Goal: Information Seeking & Learning: Learn about a topic

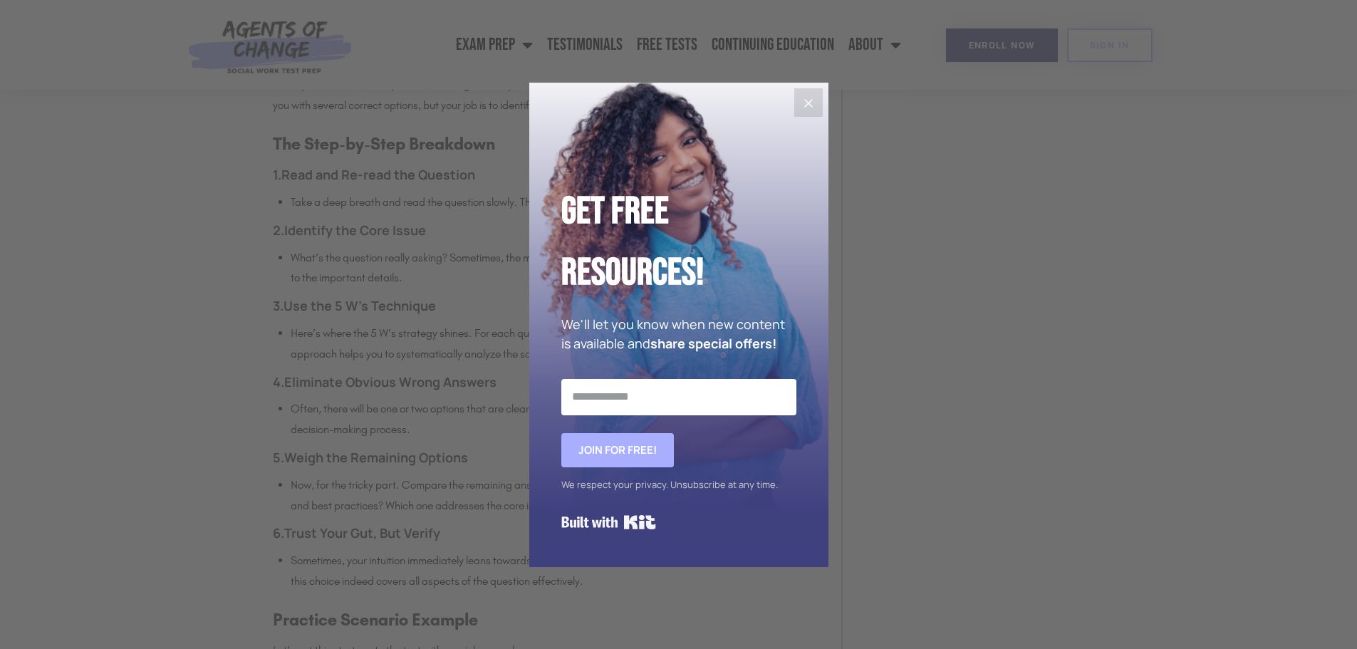
scroll to position [1496, 0]
click at [813, 98] on icon "Close" at bounding box center [808, 103] width 17 height 17
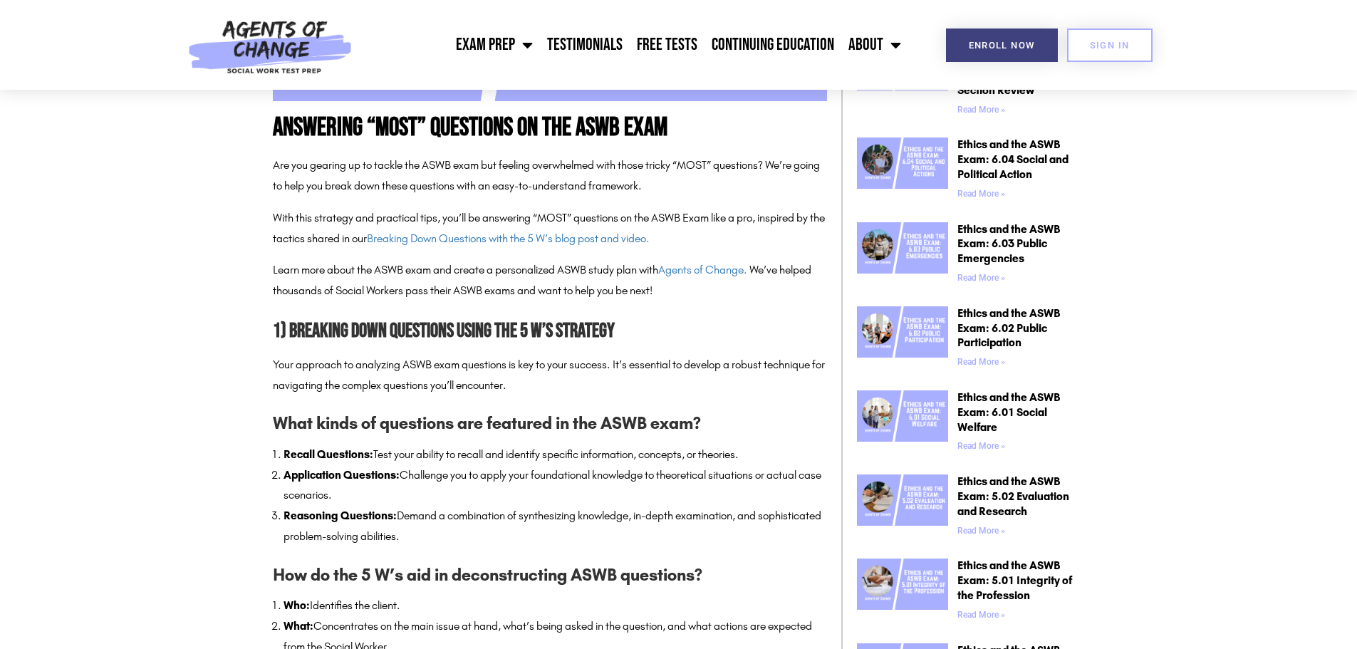
scroll to position [0, 0]
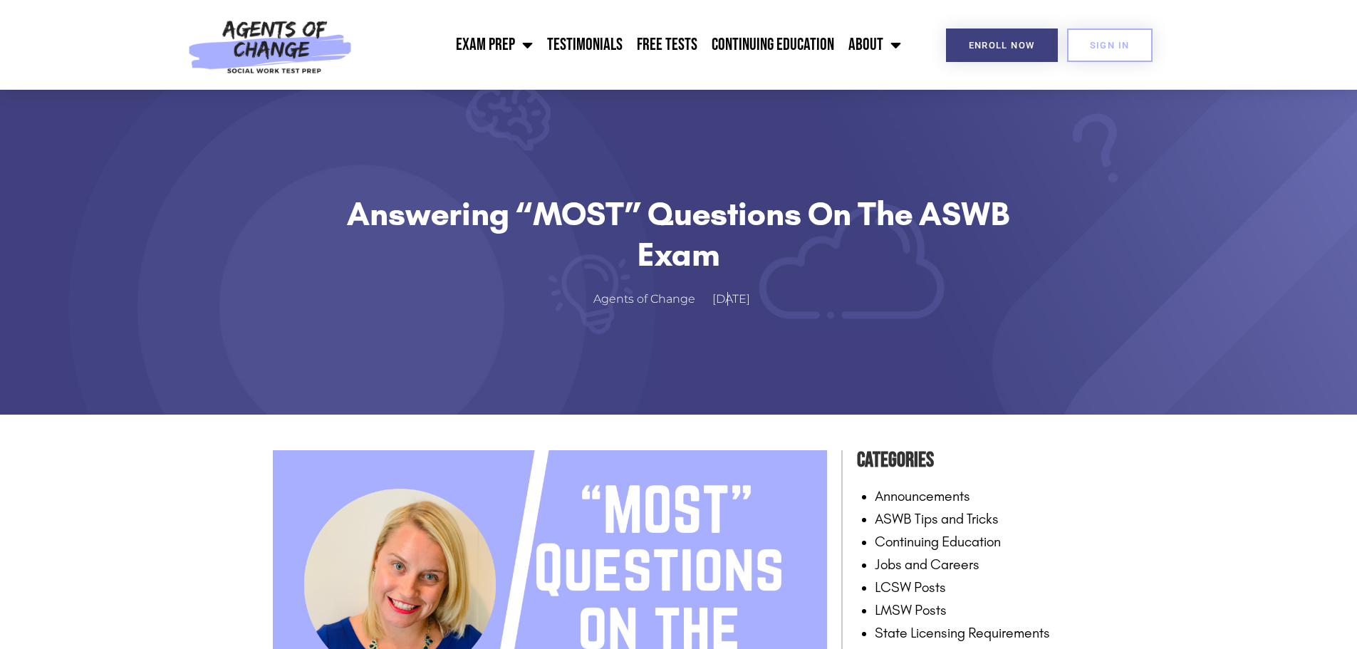
drag, startPoint x: 609, startPoint y: 360, endPoint x: 667, endPoint y: 162, distance: 206.3
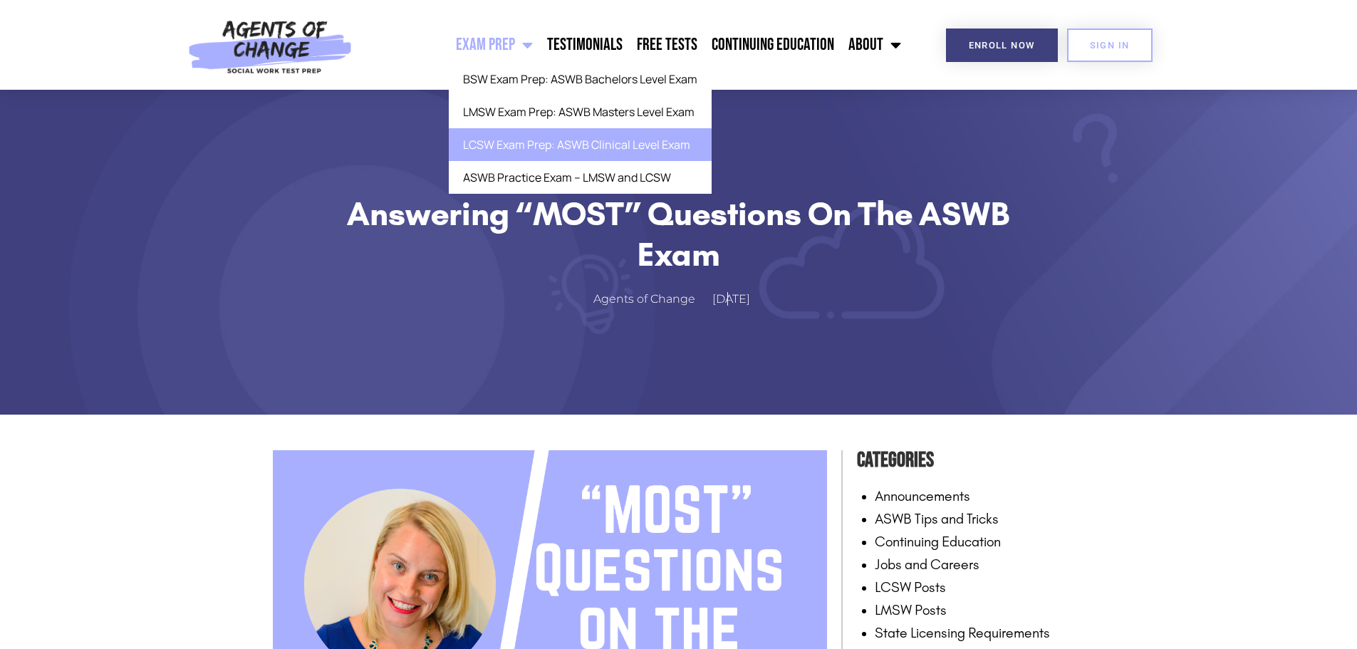
click at [529, 139] on link "LCSW Exam Prep: ASWB Clinical Level Exam" at bounding box center [580, 144] width 263 height 33
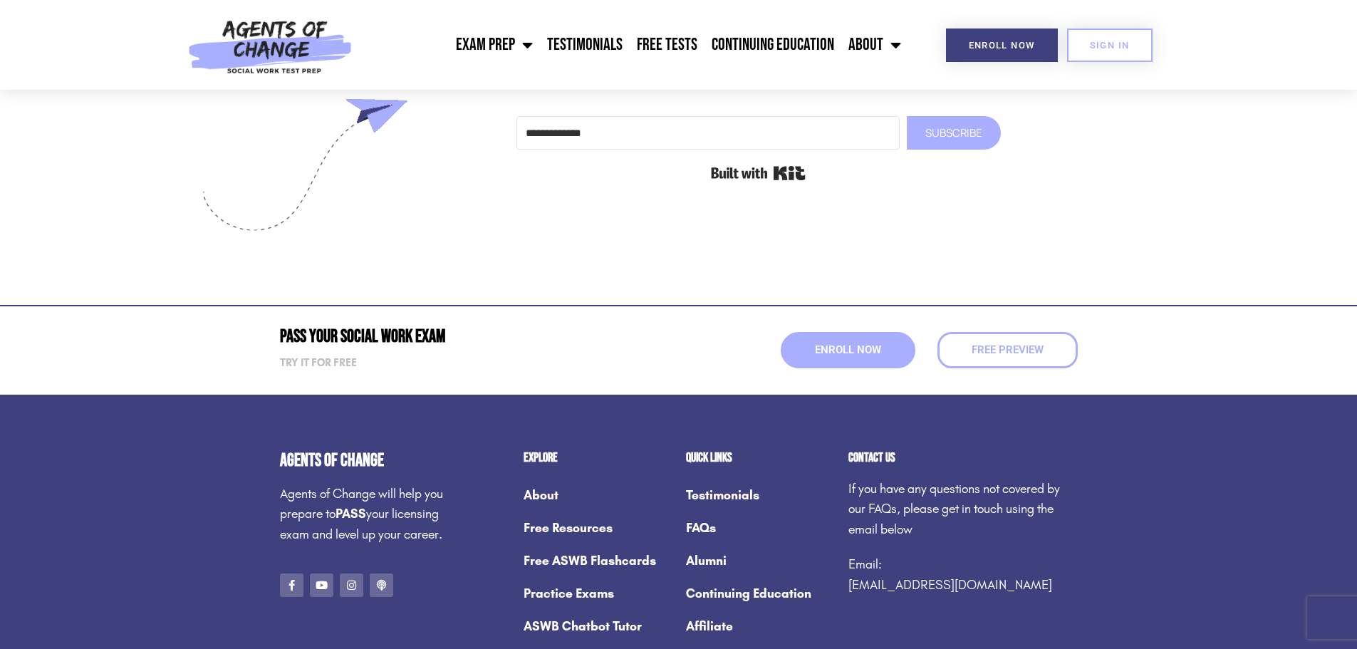
scroll to position [5354, 0]
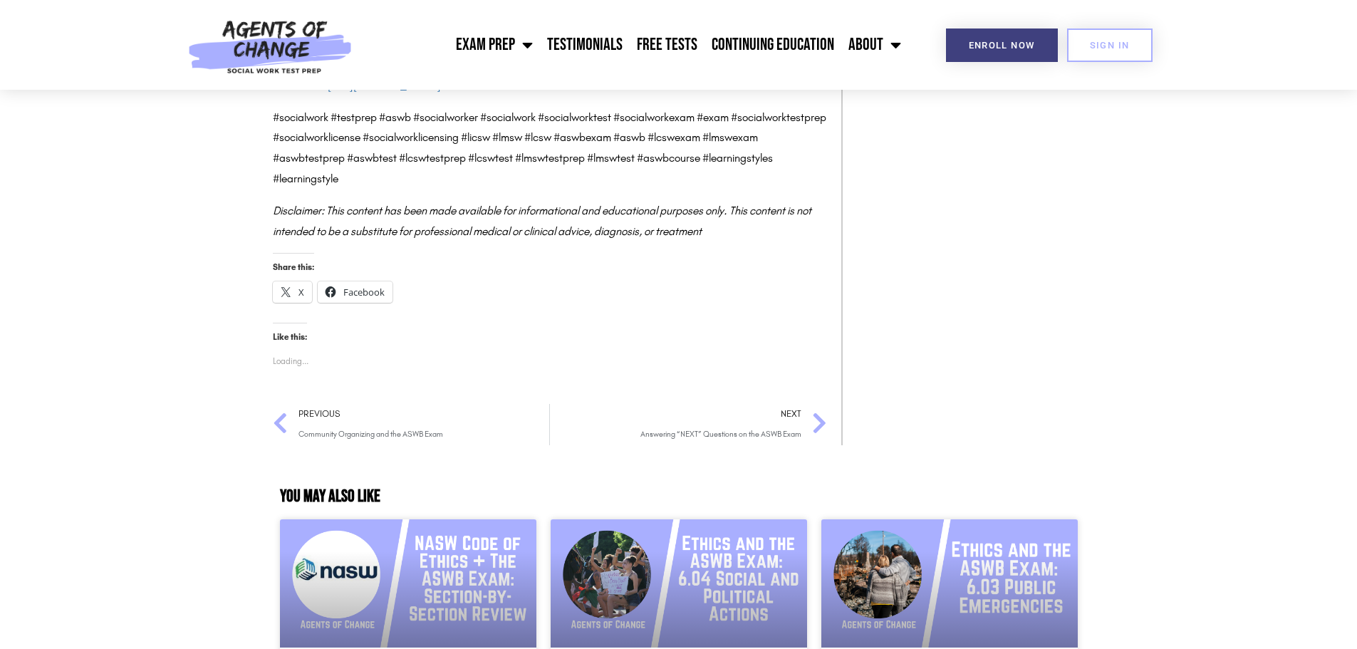
scroll to position [4898, 0]
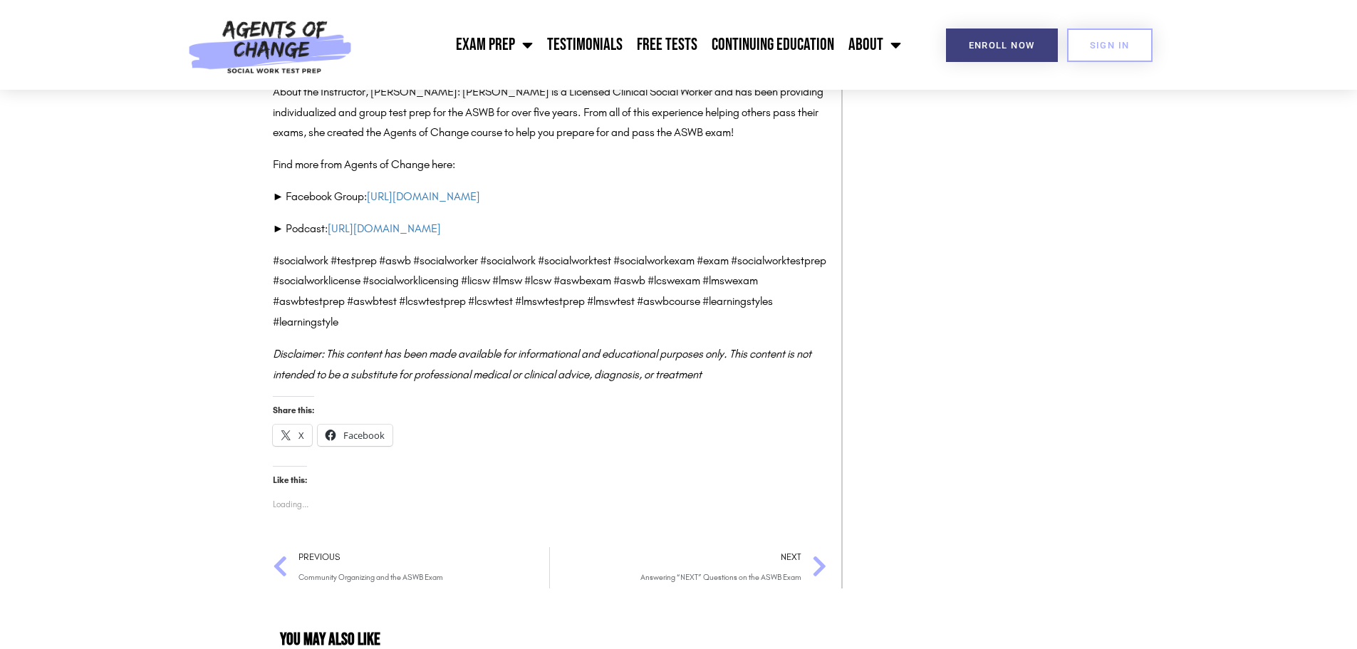
drag, startPoint x: 1079, startPoint y: 289, endPoint x: 1150, endPoint y: 145, distance: 160.9
